Goal: Feedback & Contribution: Submit feedback/report problem

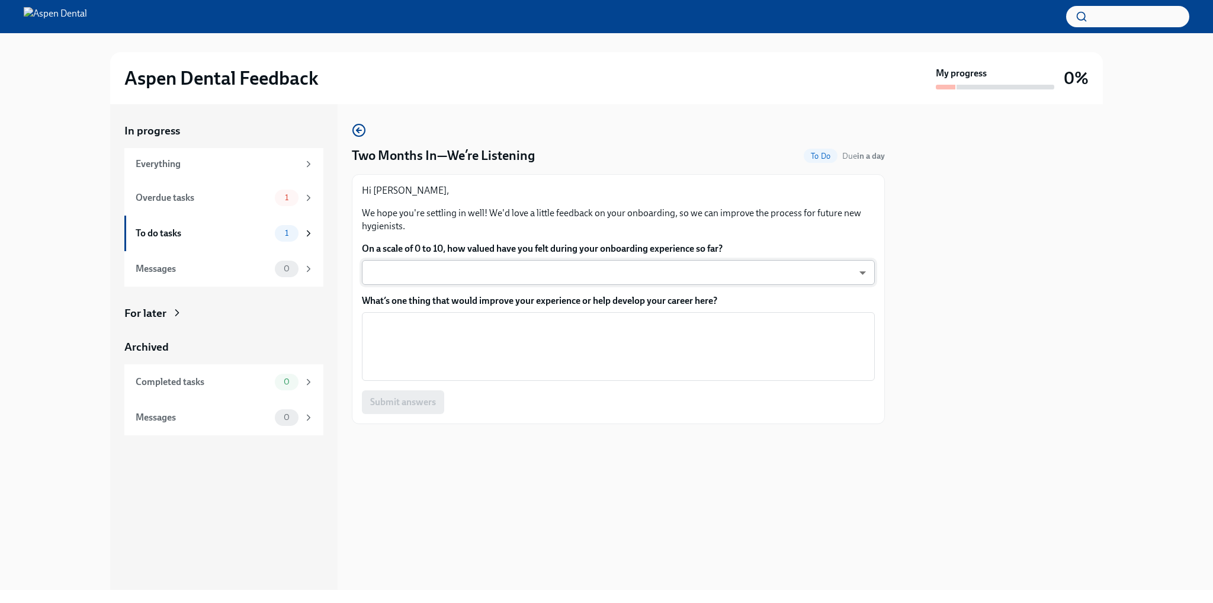
click at [465, 273] on body "Aspen Dental Feedback My progress 0% In progress Everything Overdue tasks 1 To …" at bounding box center [606, 301] width 1213 height 603
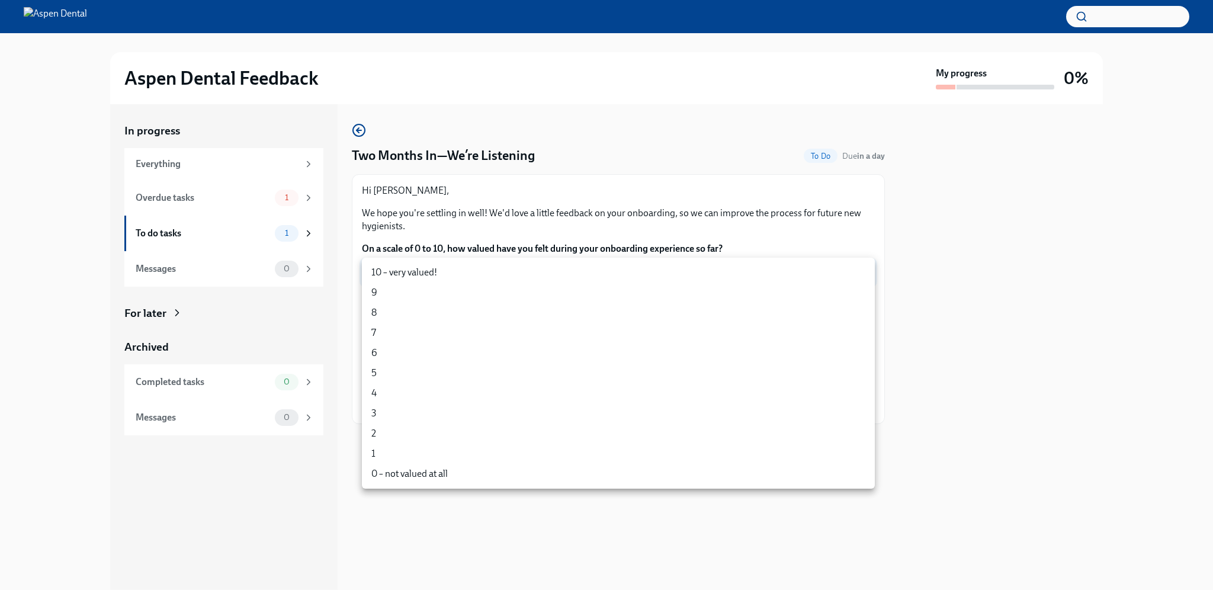
click at [430, 271] on li "10 – very valued!" at bounding box center [618, 272] width 513 height 20
type input "zd0thHl66"
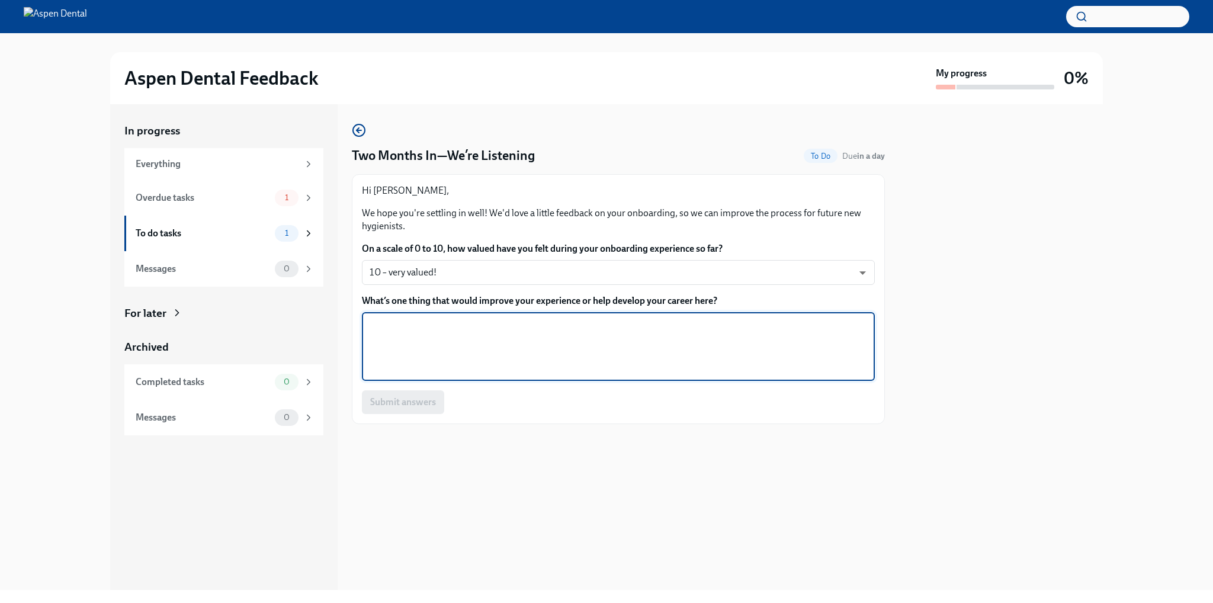
click at [590, 341] on textarea "What’s one thing that would improve your experience or help develop your career…" at bounding box center [618, 346] width 499 height 57
type textarea "B"
type textarea "T"
type textarea "Getting more patient acceptance for active infection."
click at [408, 403] on span "Submit answers" at bounding box center [403, 402] width 66 height 12
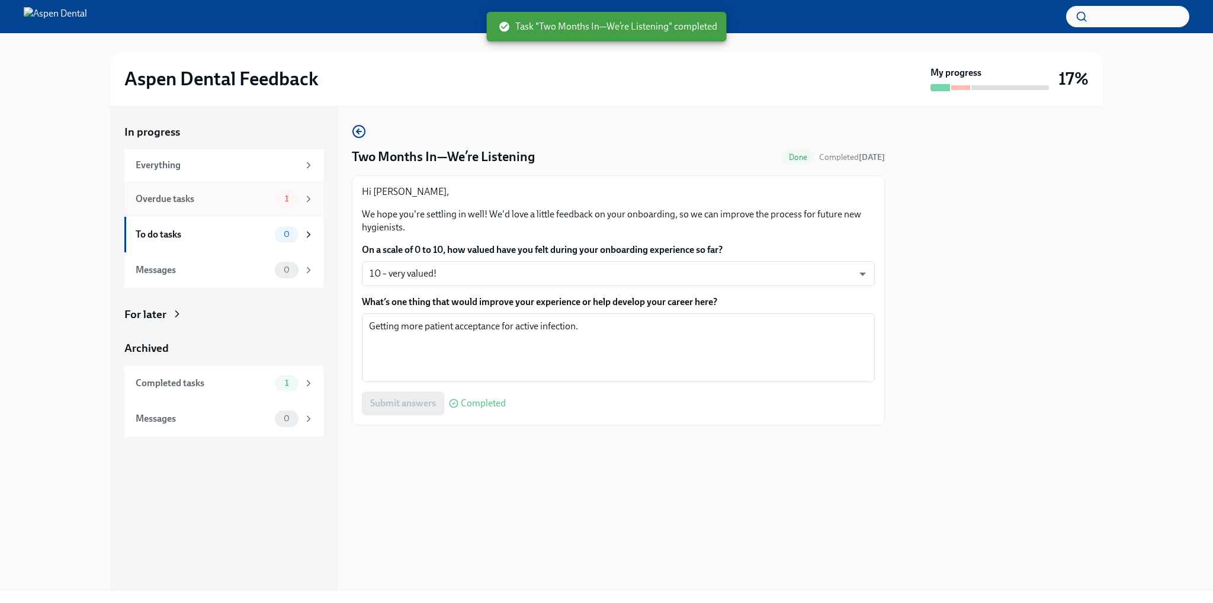
click at [268, 196] on div "Overdue tasks" at bounding box center [203, 199] width 134 height 13
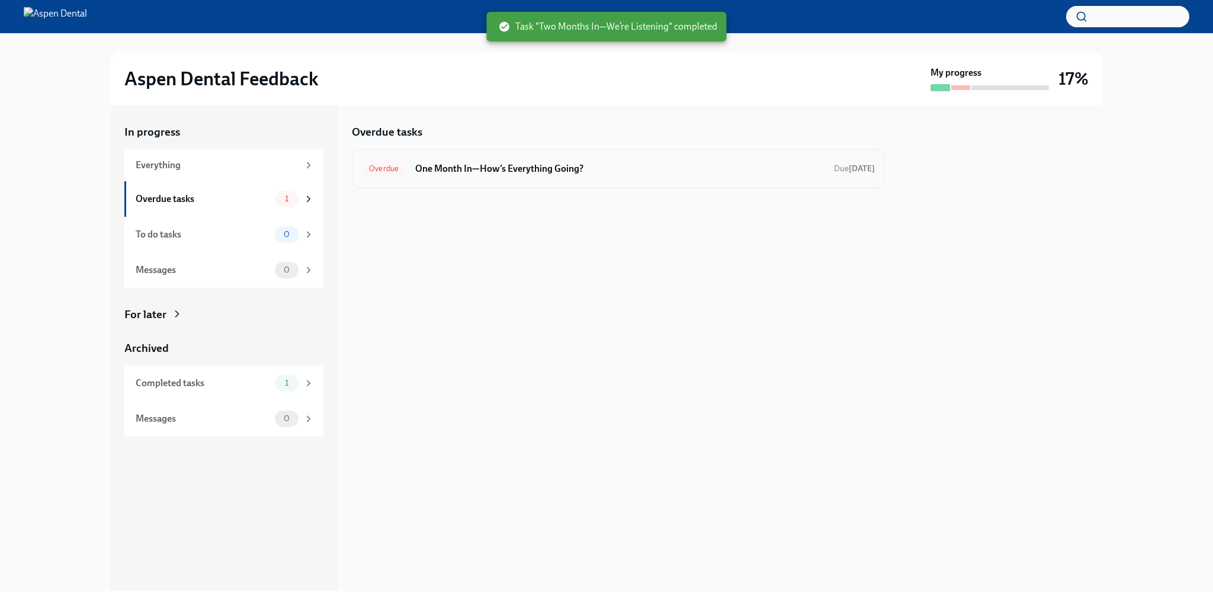
click at [514, 177] on div "Overdue One Month In—How’s Everything Going? Due [DATE]" at bounding box center [618, 168] width 513 height 19
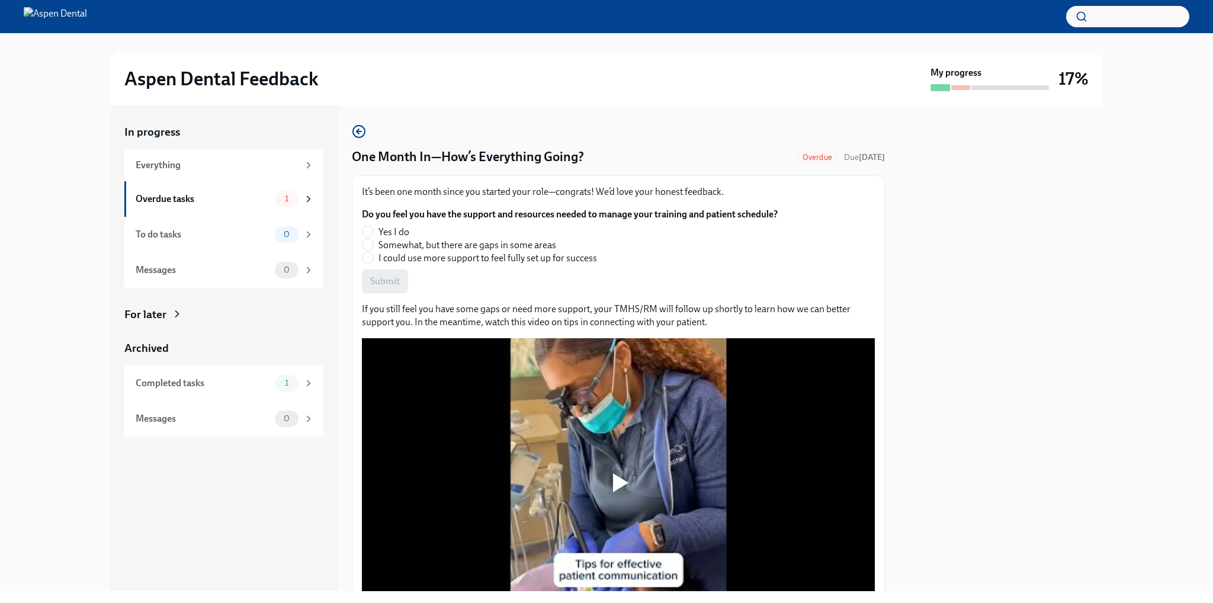
click at [401, 230] on span "Yes I do" at bounding box center [394, 232] width 31 height 13
click at [373, 230] on input "Yes I do" at bounding box center [368, 231] width 11 height 11
radio input "true"
click at [395, 277] on span "Submit" at bounding box center [385, 282] width 30 height 12
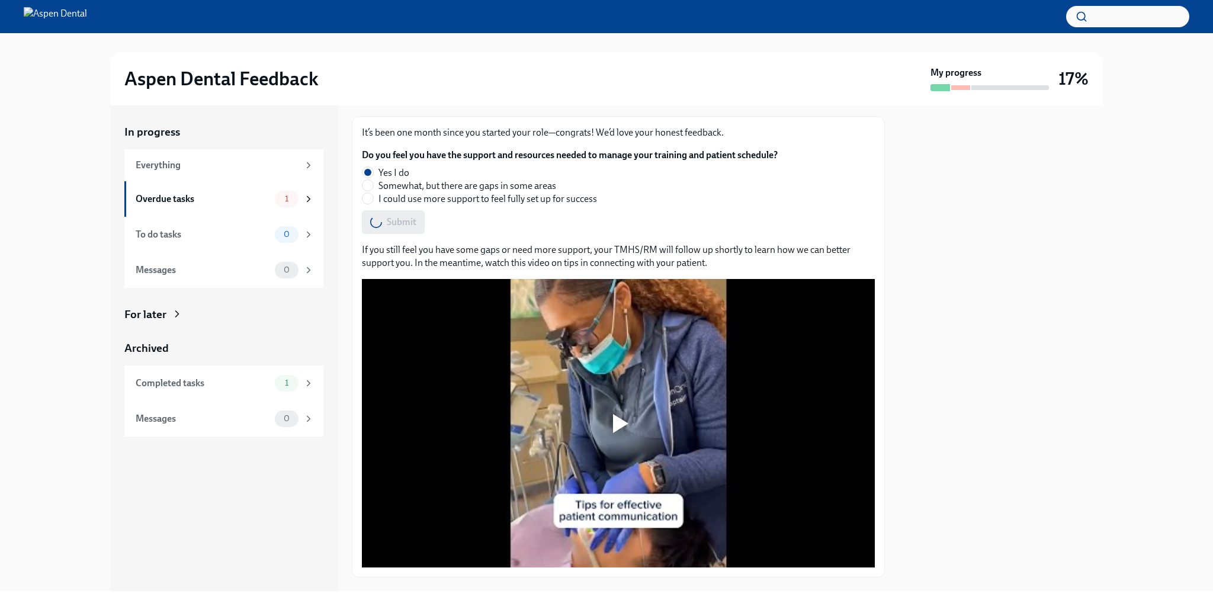
click at [621, 426] on div at bounding box center [620, 423] width 15 height 19
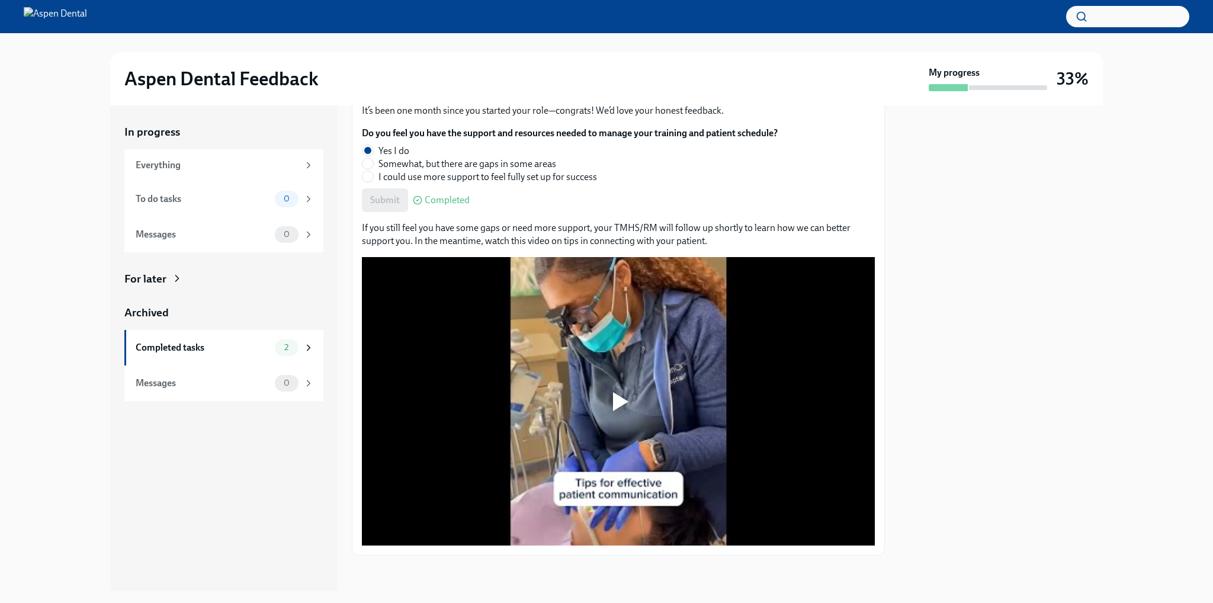
scroll to position [83, 0]
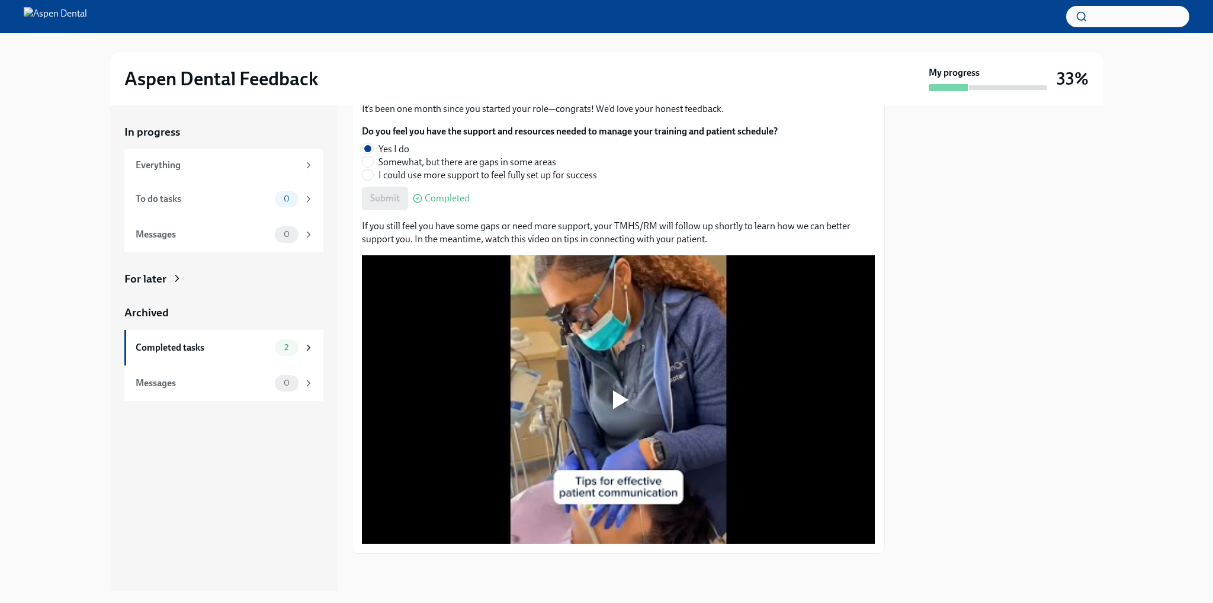
click at [617, 399] on div at bounding box center [620, 399] width 15 height 19
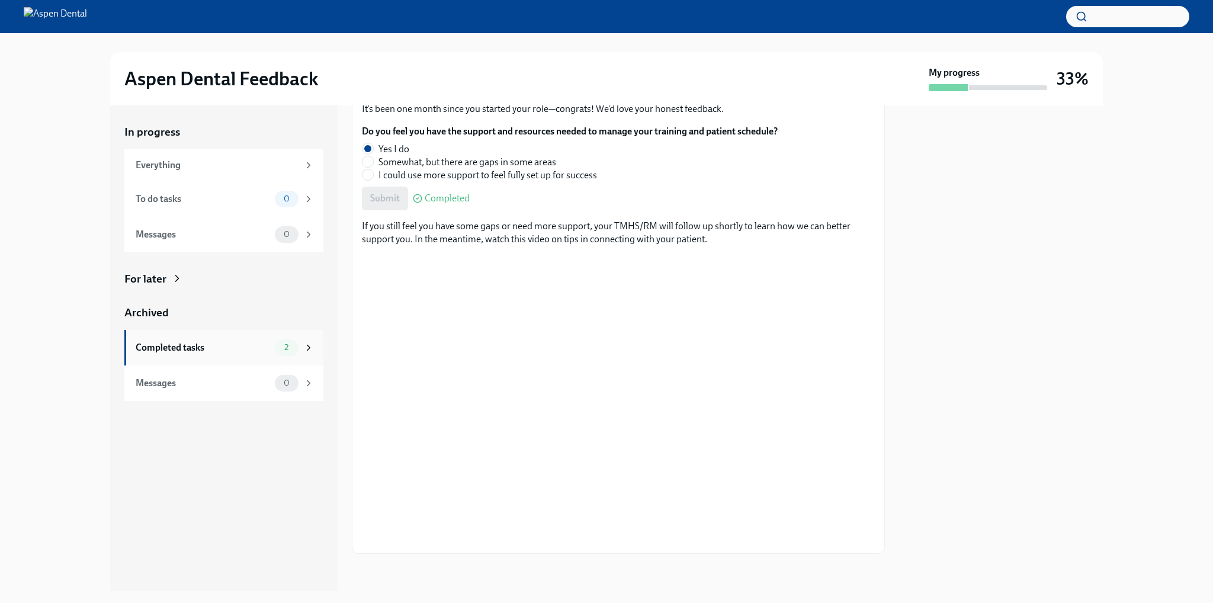
click at [213, 352] on div "Completed tasks" at bounding box center [203, 347] width 134 height 13
